Goal: Information Seeking & Learning: Learn about a topic

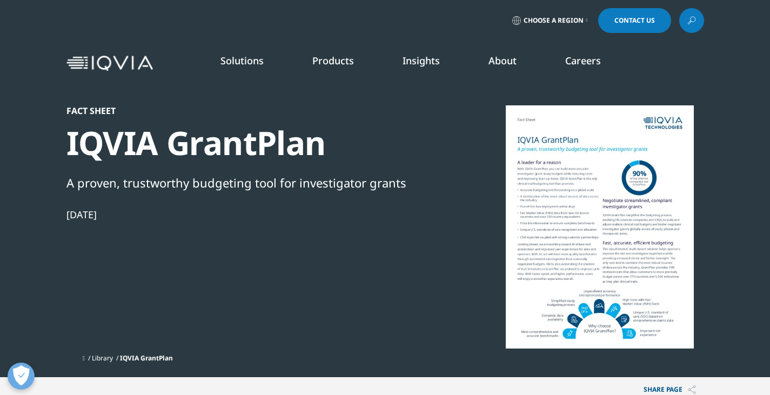
click at [90, 111] on div "Fact Sheet" at bounding box center [251, 110] width 371 height 11
click at [98, 182] on div "A proven, trustworthy budgeting tool for investigator grants" at bounding box center [251, 183] width 371 height 18
click at [96, 211] on div "Jul 07, 2025" at bounding box center [251, 214] width 371 height 13
drag, startPoint x: 99, startPoint y: 218, endPoint x: 202, endPoint y: 221, distance: 102.2
click at [99, 220] on div "Jul 07, 2025" at bounding box center [251, 214] width 371 height 13
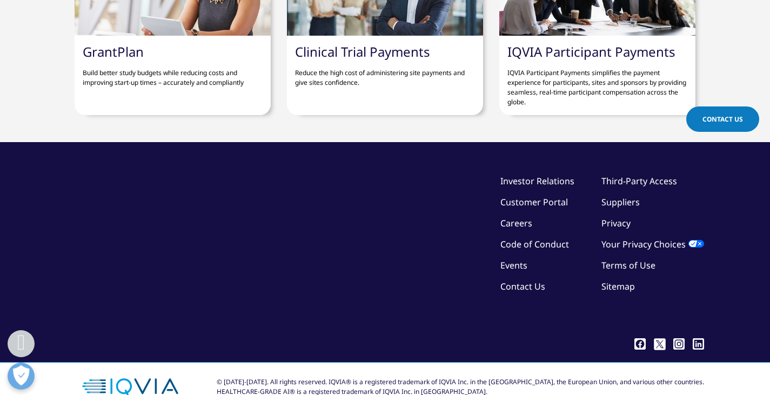
scroll to position [1095, 0]
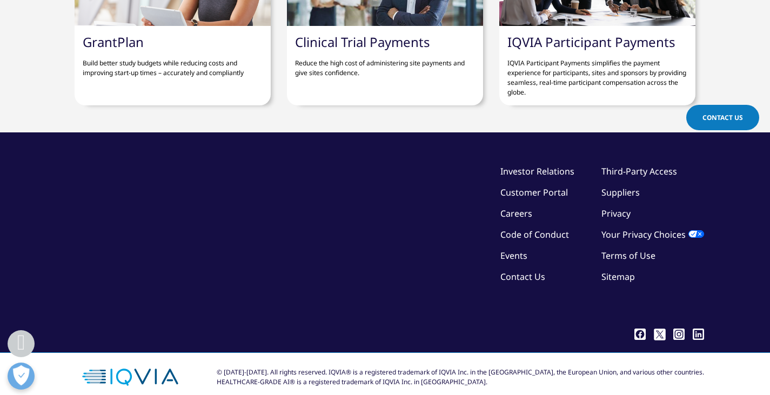
click at [103, 44] on link "GrantPlan" at bounding box center [113, 42] width 61 height 18
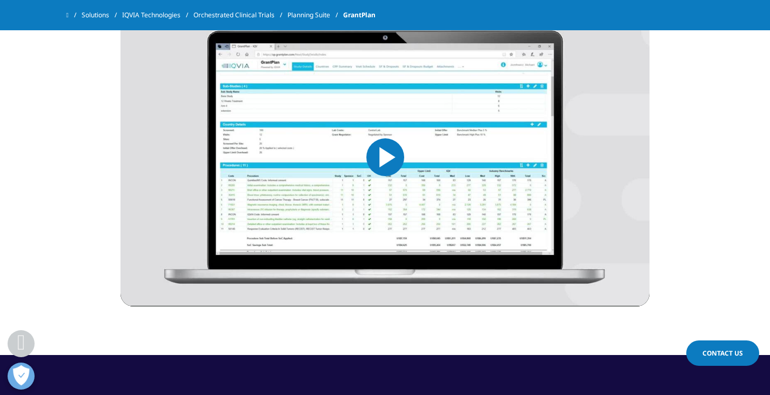
scroll to position [470, 0]
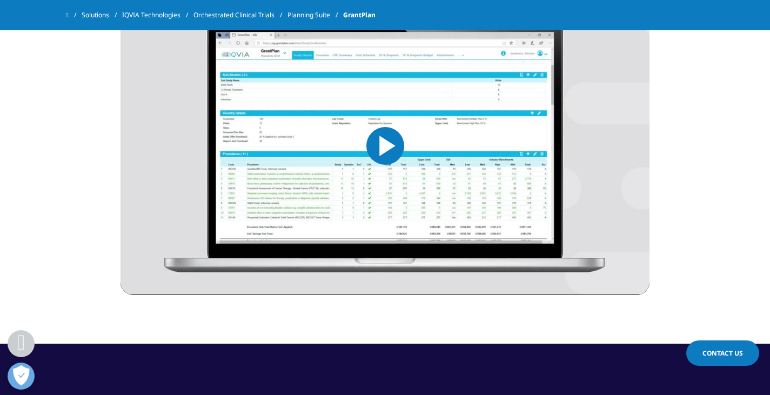
click at [385, 146] on span "Video Player" at bounding box center [385, 146] width 0 height 0
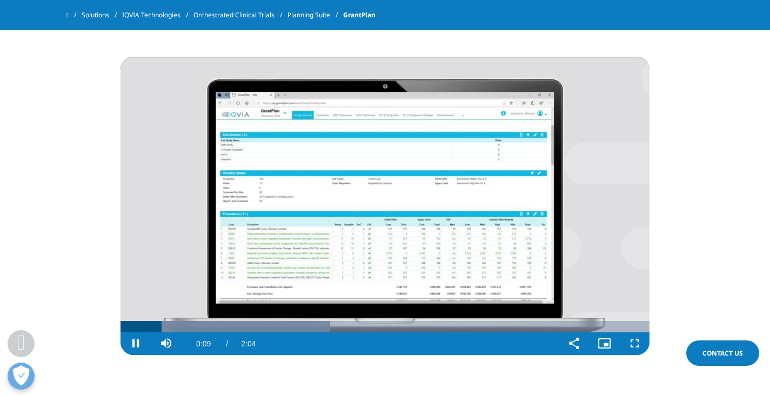
scroll to position [424, 0]
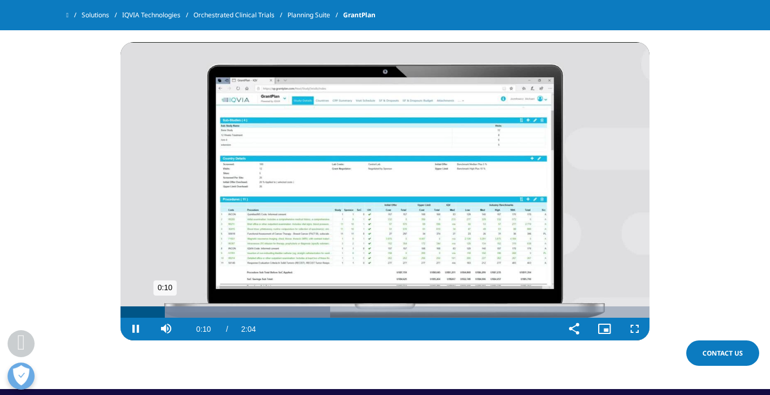
click at [122, 310] on div "0:10" at bounding box center [143, 311] width 44 height 11
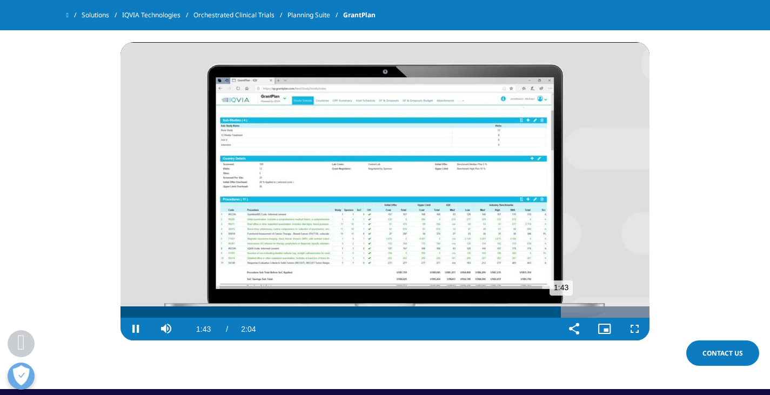
click at [127, 309] on div "1:43" at bounding box center [341, 311] width 441 height 11
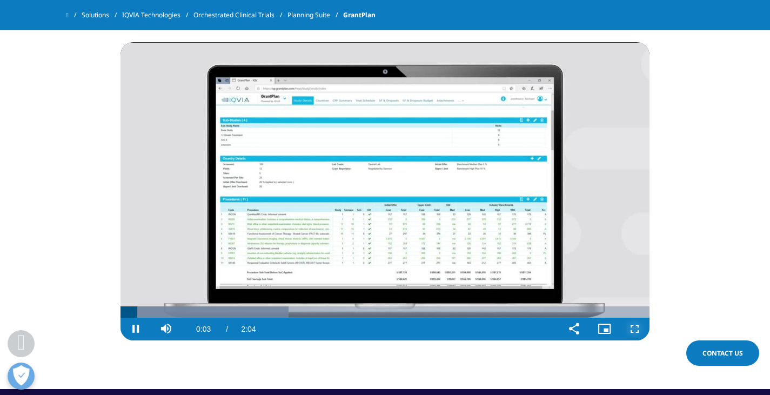
click at [639, 329] on span "Video Player" at bounding box center [634, 329] width 30 height 0
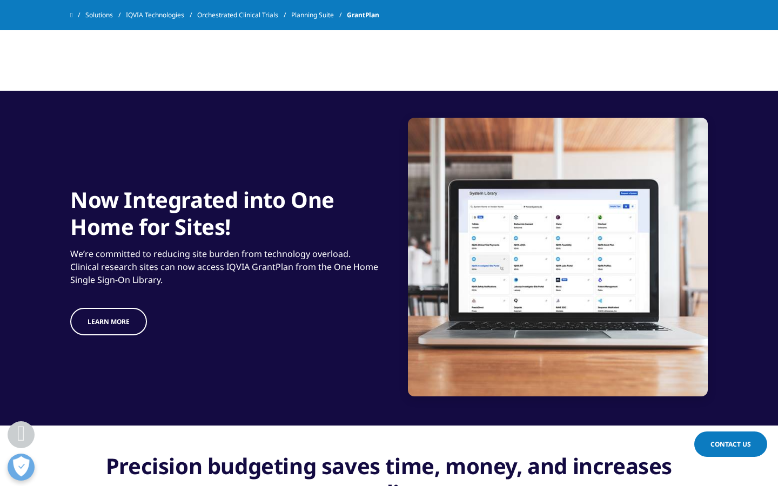
click at [125, 5] on span "Video Player" at bounding box center [140, 5] width 30 height 0
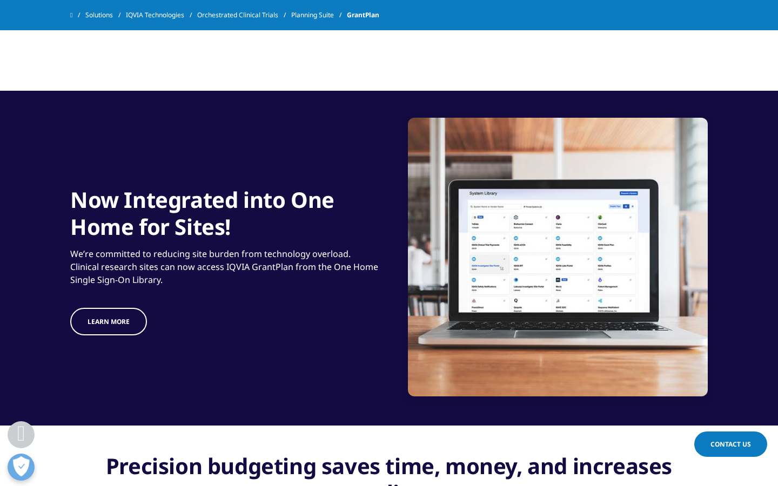
click at [125, 5] on span "Video Player" at bounding box center [140, 5] width 30 height 0
drag, startPoint x: 171, startPoint y: 457, endPoint x: 135, endPoint y: 457, distance: 35.7
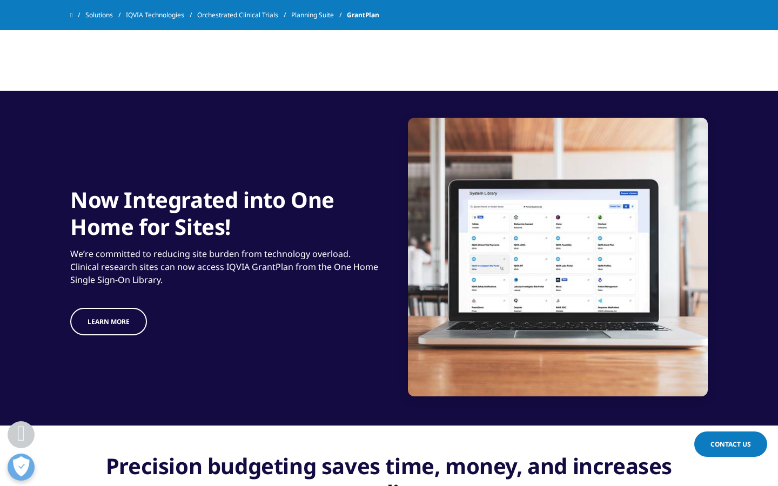
drag, startPoint x: 761, startPoint y: 471, endPoint x: 770, endPoint y: 467, distance: 9.7
click at [654, 5] on span "Video Player" at bounding box center [639, 5] width 30 height 0
